Goal: Obtain resource: Obtain resource

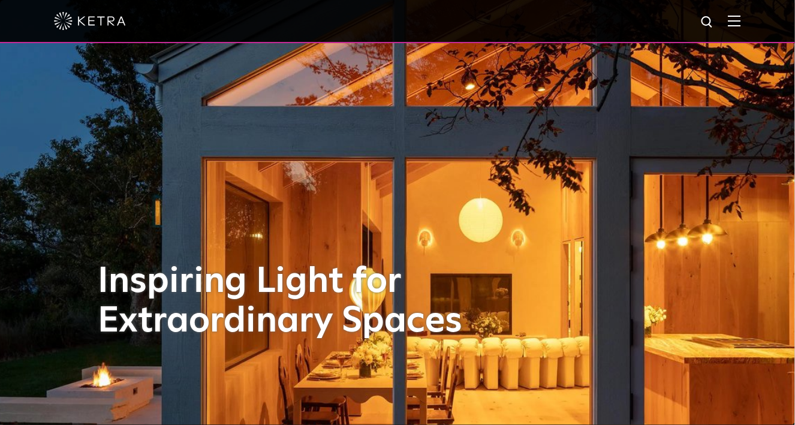
click at [739, 28] on div at bounding box center [397, 21] width 687 height 42
click at [739, 23] on img at bounding box center [734, 20] width 13 height 11
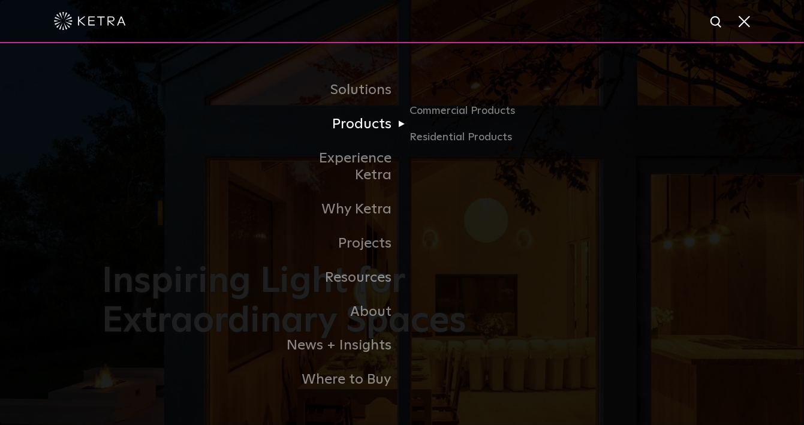
click at [372, 137] on link "Products" at bounding box center [340, 124] width 123 height 34
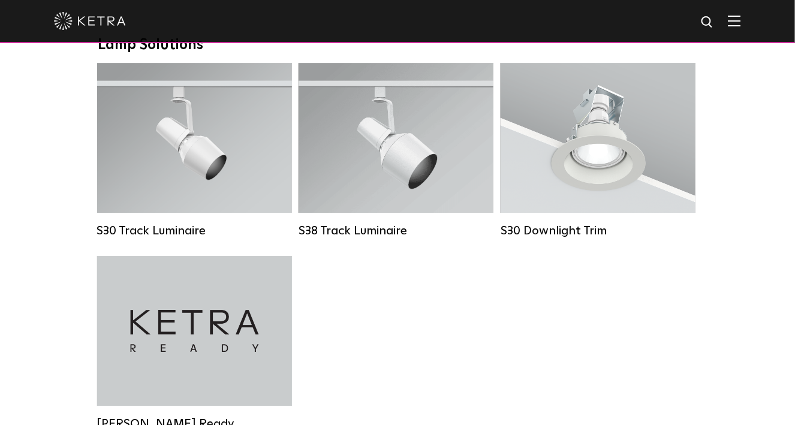
scroll to position [1139, 0]
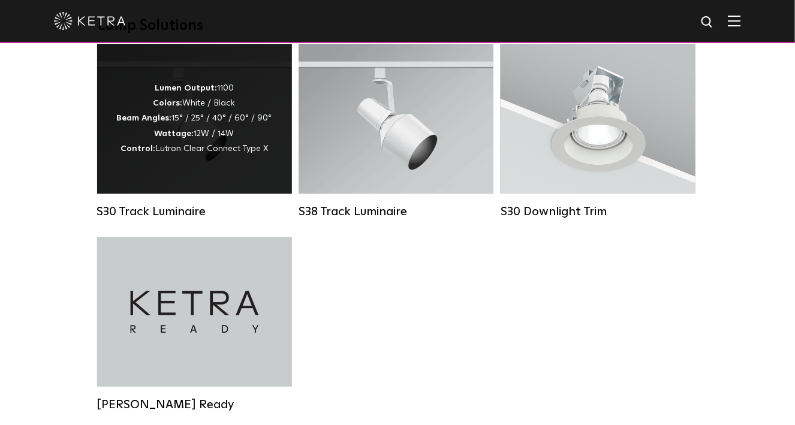
click at [183, 138] on strong "Wattage:" at bounding box center [175, 134] width 40 height 8
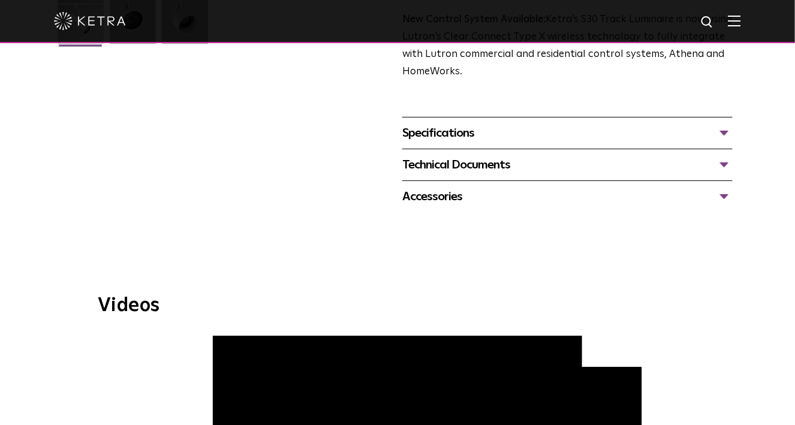
scroll to position [359, 0]
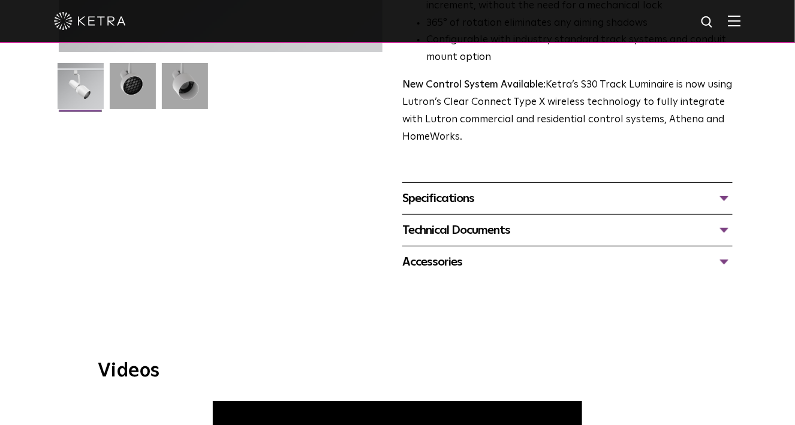
click at [725, 221] on div "Technical Documents" at bounding box center [567, 230] width 330 height 19
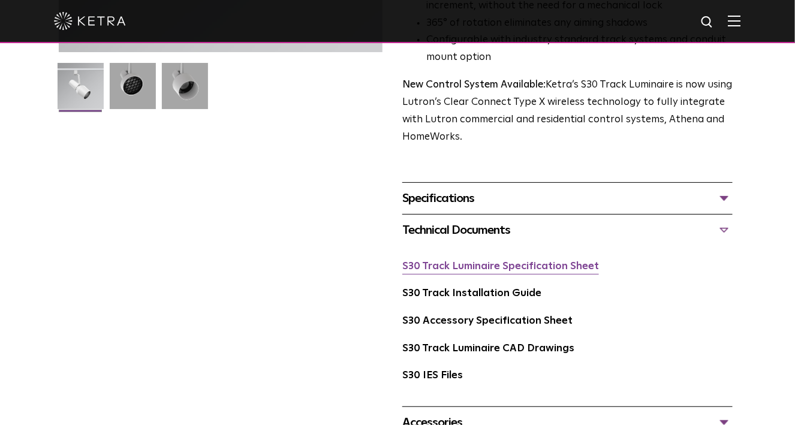
click at [565, 261] on link "S30 Track Luminaire Specification Sheet" at bounding box center [500, 266] width 197 height 10
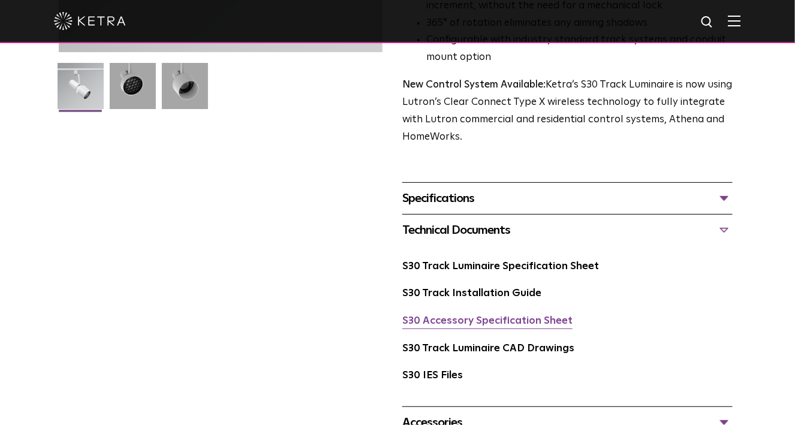
click at [457, 316] on link "S30 Accessory Specification Sheet" at bounding box center [487, 321] width 170 height 10
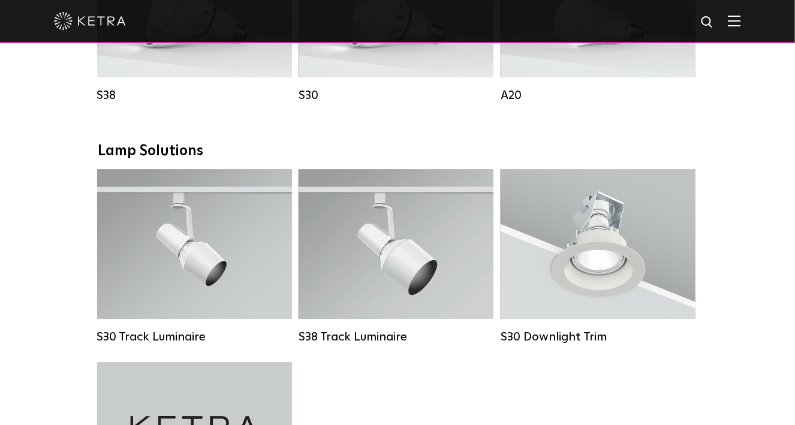
scroll to position [1082, 0]
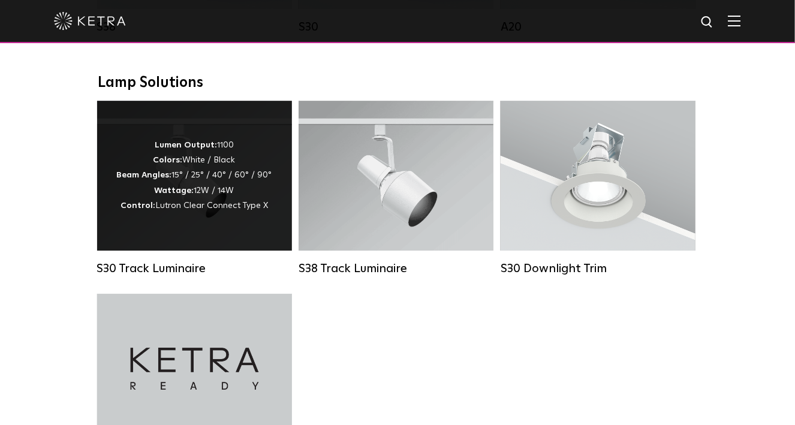
click at [113, 241] on div "Lumen Output: 1100 Colors: White / Black Beam Angles: 15° / 25° / 40° / 60° / 9…" at bounding box center [194, 176] width 195 height 150
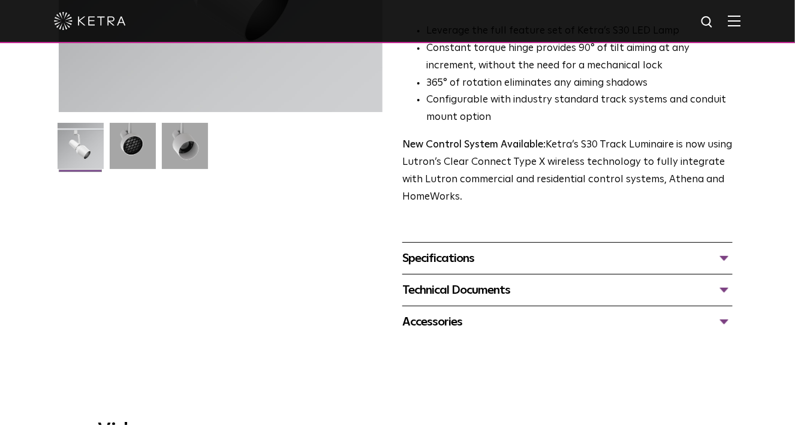
scroll to position [359, 0]
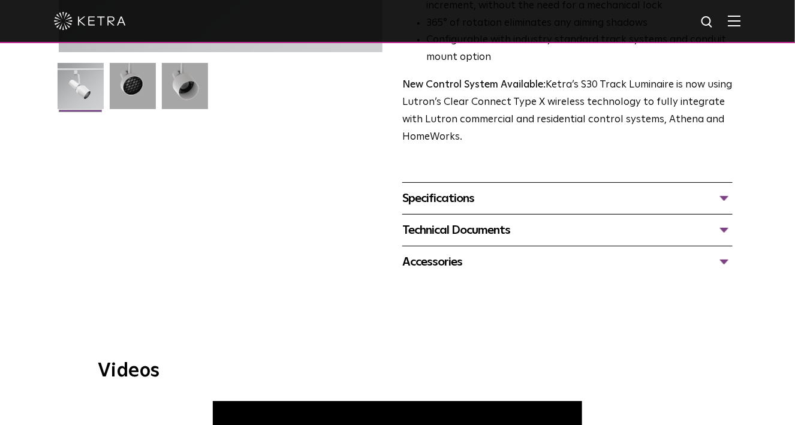
click at [550, 221] on div "Technical Documents" at bounding box center [567, 230] width 330 height 19
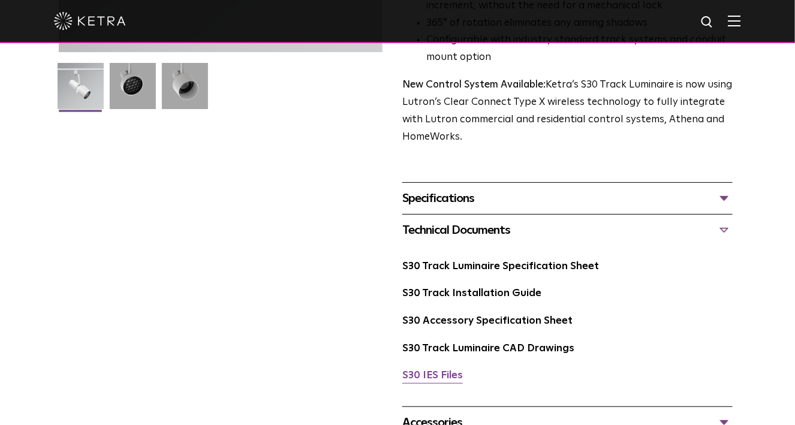
click at [446, 371] on link "S30 IES Files" at bounding box center [432, 376] width 61 height 10
click at [261, 251] on div "S30 Track Luminaire Availability: Commercial & Residential The Track Luminaire …" at bounding box center [398, 83] width 678 height 710
